Goal: Book appointment/travel/reservation

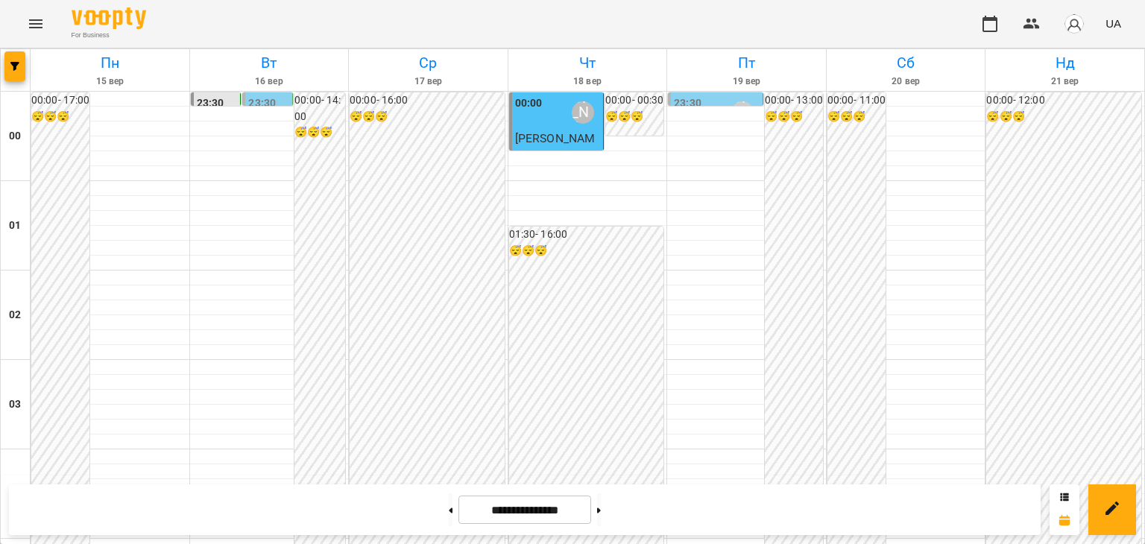
scroll to position [1389, 0]
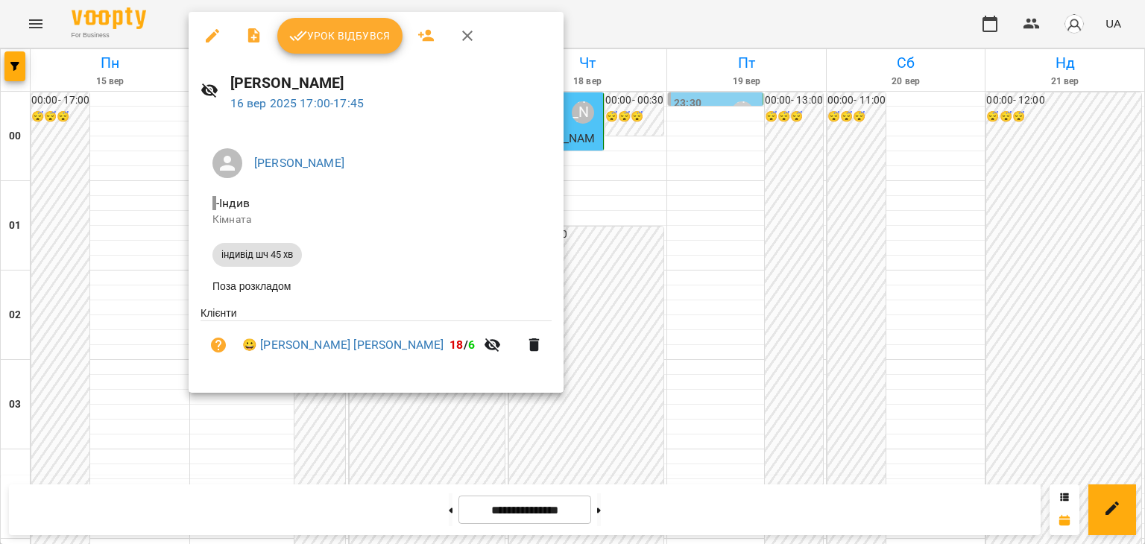
click at [609, 121] on div at bounding box center [572, 272] width 1145 height 544
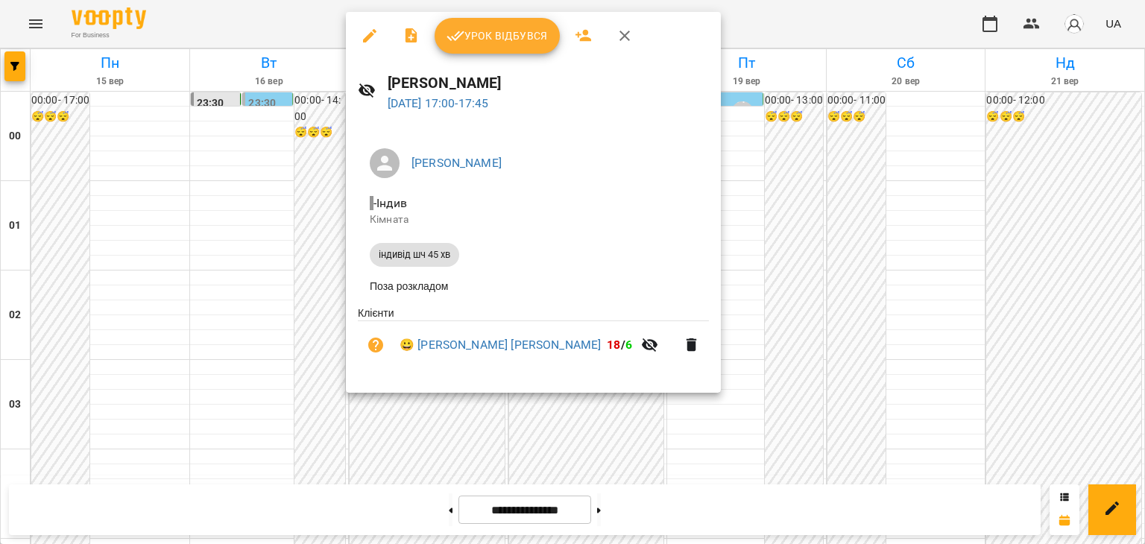
click at [768, 181] on div at bounding box center [572, 272] width 1145 height 544
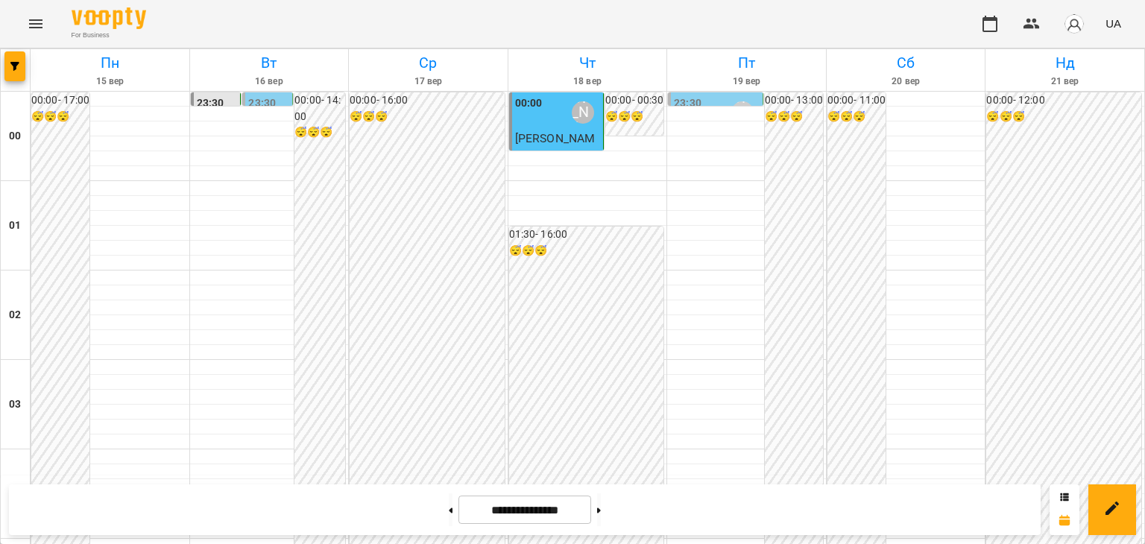
click at [601, 509] on button at bounding box center [599, 509] width 4 height 33
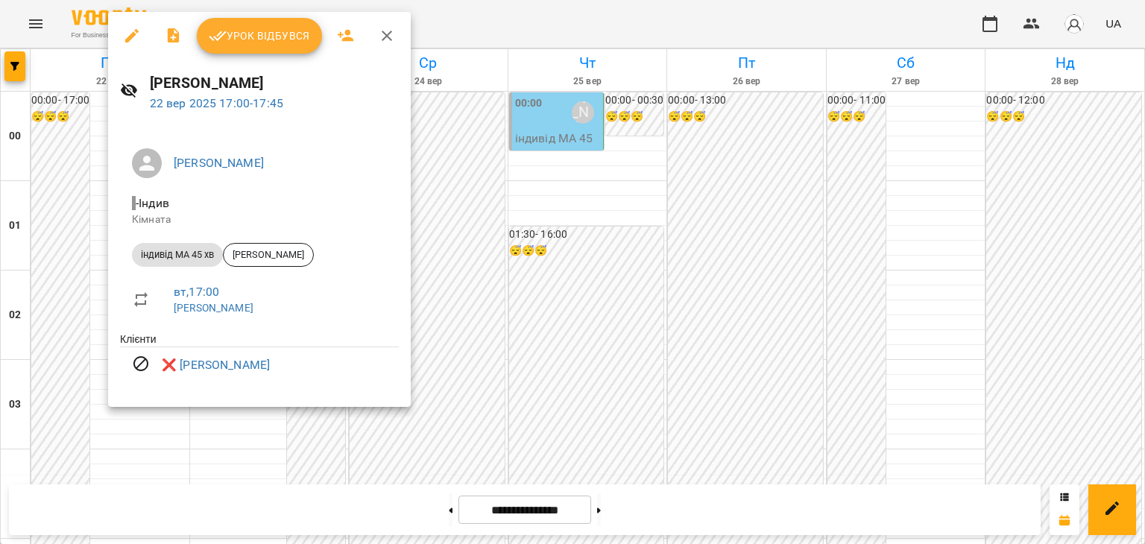
click at [537, 75] on div at bounding box center [572, 272] width 1145 height 544
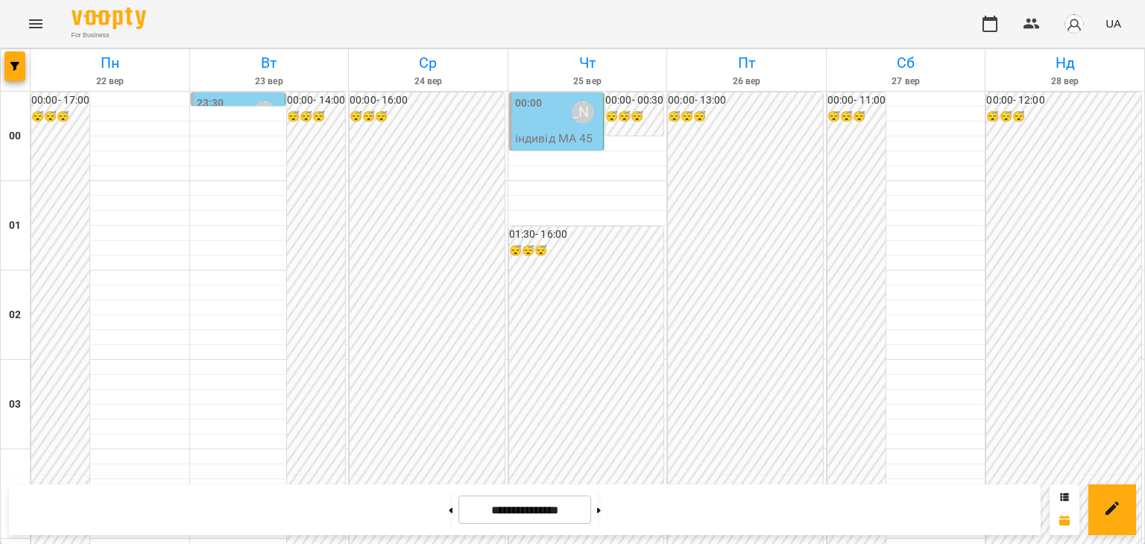
scroll to position [1314, 0]
click at [449, 511] on button at bounding box center [451, 509] width 4 height 33
type input "**********"
